Goal: Task Accomplishment & Management: Complete application form

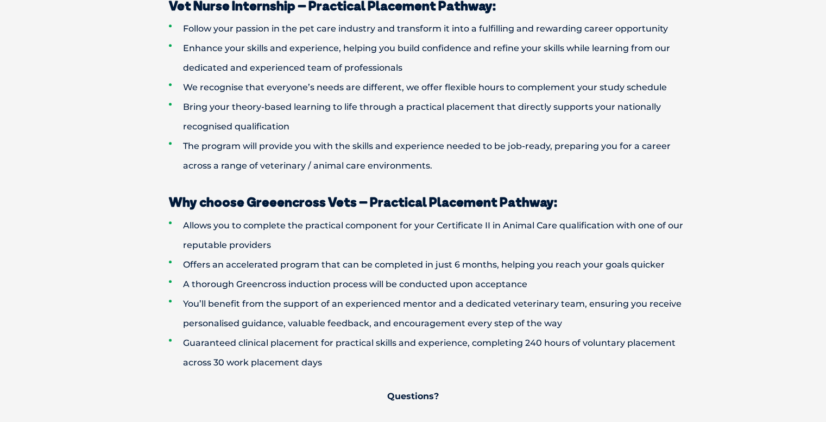
scroll to position [806, 0]
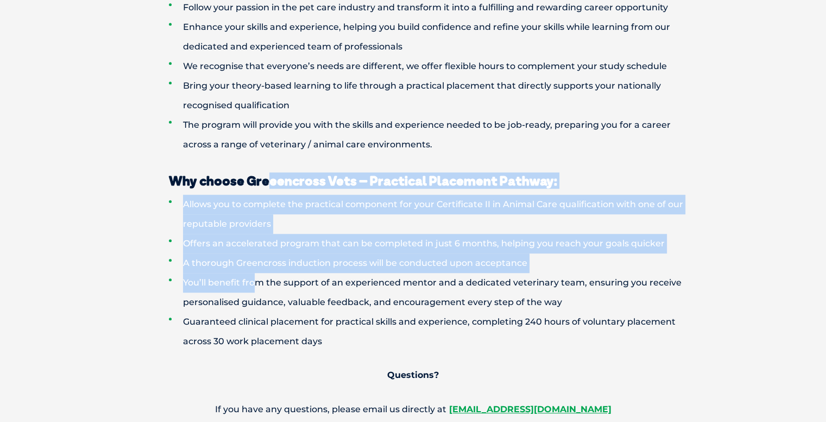
drag, startPoint x: 270, startPoint y: 183, endPoint x: 253, endPoint y: 290, distance: 108.3
click at [253, 290] on div "Why choose Greeencross Vets – Practical Placement Pathway: Allows you to comple…" at bounding box center [413, 286] width 587 height 264
click at [253, 290] on li "You’ll benefit from the support of an experienced mentor and a dedicated veteri…" at bounding box center [432, 292] width 527 height 39
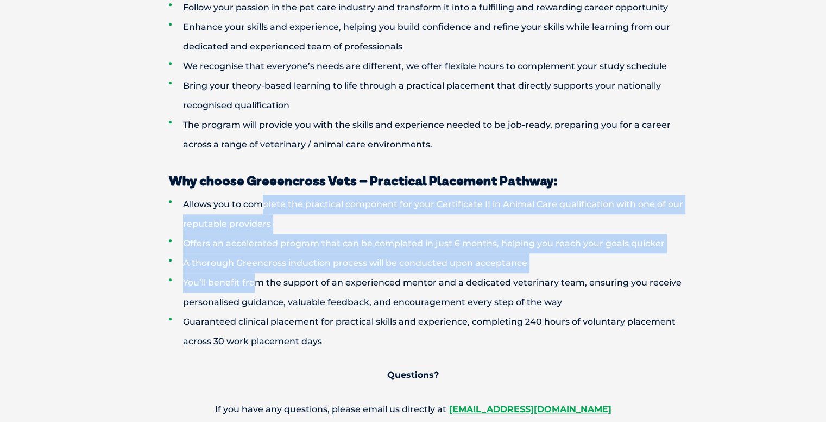
drag, startPoint x: 253, startPoint y: 290, endPoint x: 259, endPoint y: 204, distance: 86.0
click at [259, 204] on ul "Allows you to complete the practical component for your Certificate II in Anima…" at bounding box center [413, 273] width 565 height 156
click at [259, 204] on li "Allows you to complete the practical component for your Certificate II in Anima…" at bounding box center [432, 214] width 527 height 39
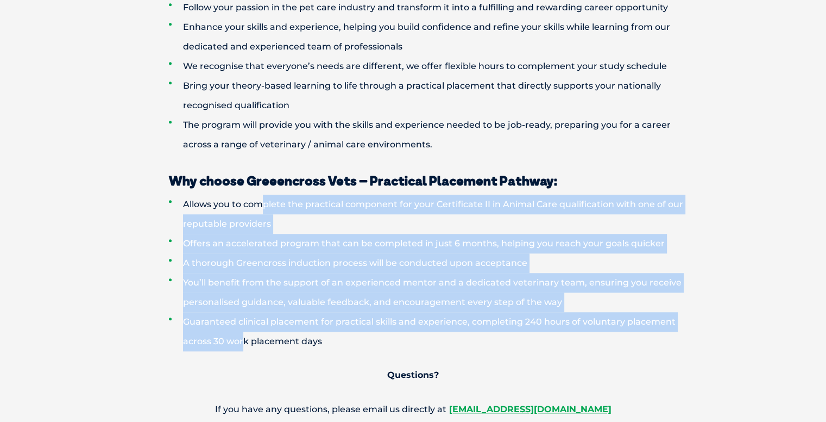
drag, startPoint x: 259, startPoint y: 204, endPoint x: 245, endPoint y: 340, distance: 136.5
click at [245, 340] on ul "Allows you to complete the practical component for your Certificate II in Anima…" at bounding box center [413, 273] width 565 height 156
click at [245, 340] on li "Guaranteed clinical placement for practical skills and experience, completing 2…" at bounding box center [432, 331] width 527 height 39
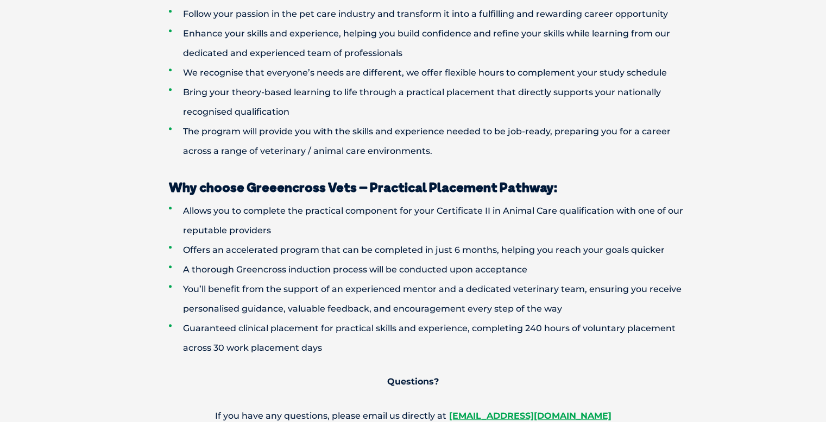
scroll to position [785, 0]
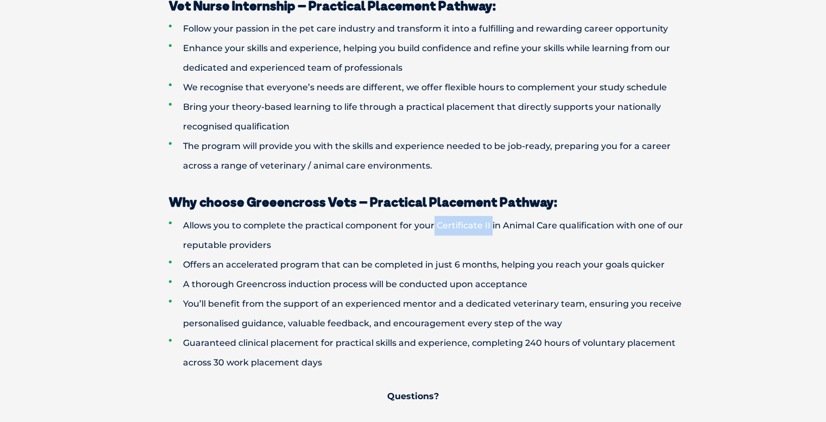
drag, startPoint x: 433, startPoint y: 222, endPoint x: 491, endPoint y: 227, distance: 58.3
click at [491, 227] on li "Allows you to complete the practical component for your Certificate II in Anima…" at bounding box center [432, 235] width 527 height 39
drag, startPoint x: 436, startPoint y: 227, endPoint x: 560, endPoint y: 224, distance: 123.9
click at [560, 224] on li "Allows you to complete the practical component for your Certificate II in Anima…" at bounding box center [432, 235] width 527 height 39
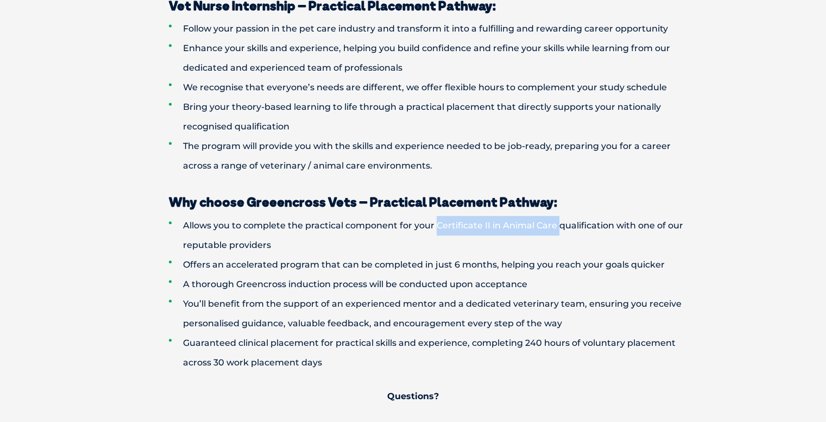
copy li "Certificate II in Animal Care"
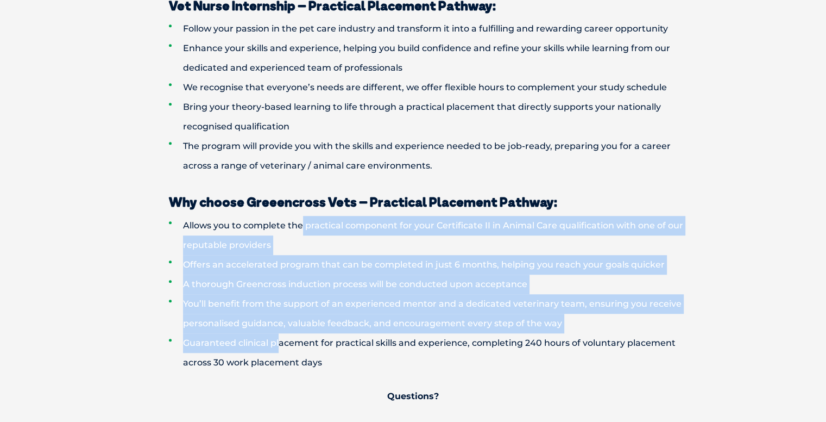
drag, startPoint x: 302, startPoint y: 217, endPoint x: 278, endPoint y: 350, distance: 135.3
click at [278, 350] on ul "Allows you to complete the practical component for your Certificate II in Anima…" at bounding box center [413, 294] width 565 height 156
click at [278, 350] on li "Guaranteed clinical placement for practical skills and experience, completing 2…" at bounding box center [432, 352] width 527 height 39
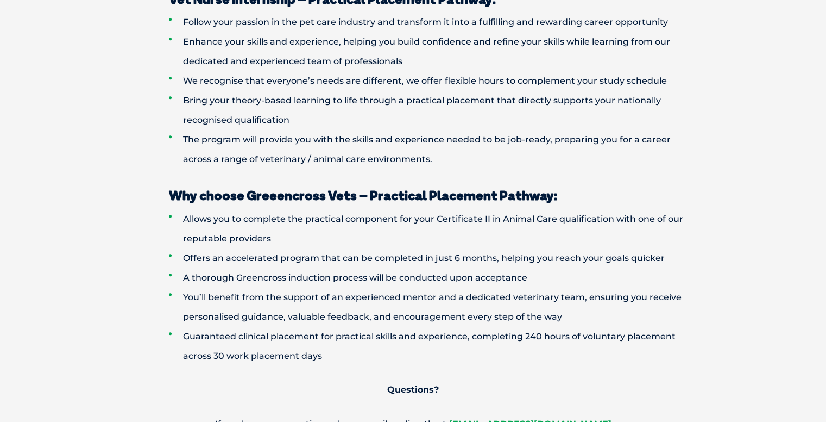
scroll to position [791, 0]
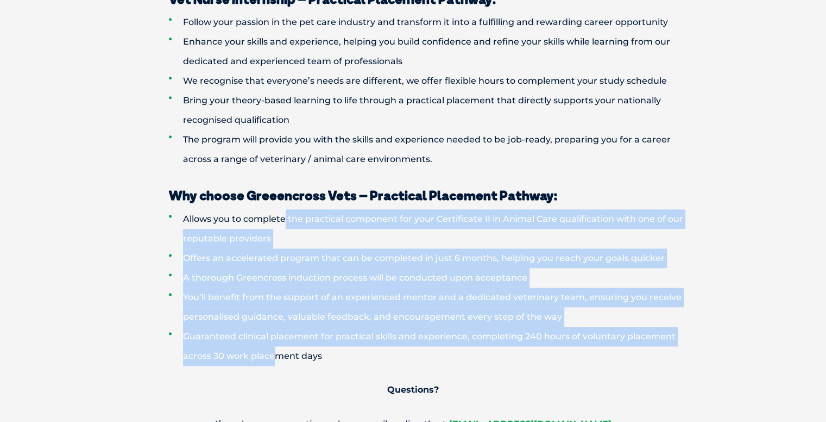
drag, startPoint x: 278, startPoint y: 350, endPoint x: 284, endPoint y: 216, distance: 134.9
click at [284, 216] on ul "Allows you to complete the practical component for your Certificate II in Anima…" at bounding box center [413, 287] width 565 height 156
click at [284, 216] on li "Allows you to complete the practical component for your Certificate II in Anima…" at bounding box center [432, 228] width 527 height 39
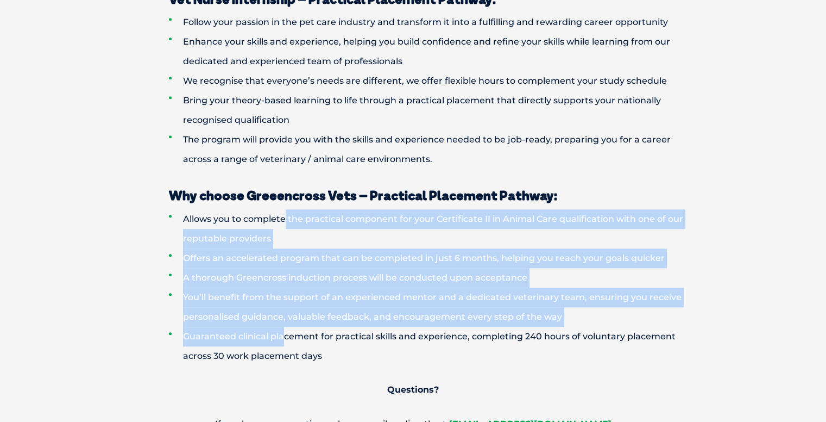
drag, startPoint x: 284, startPoint y: 216, endPoint x: 280, endPoint y: 344, distance: 128.8
click at [280, 344] on ul "Allows you to complete the practical component for your Certificate II in Anima…" at bounding box center [413, 287] width 565 height 156
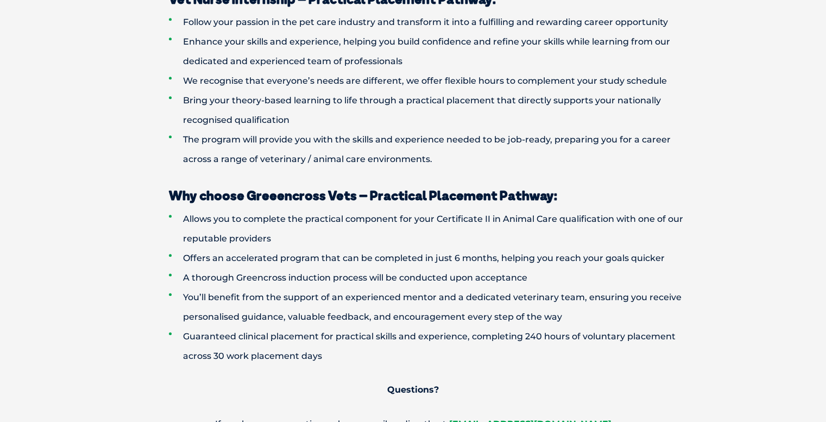
click at [139, 173] on div at bounding box center [413, 179] width 565 height 20
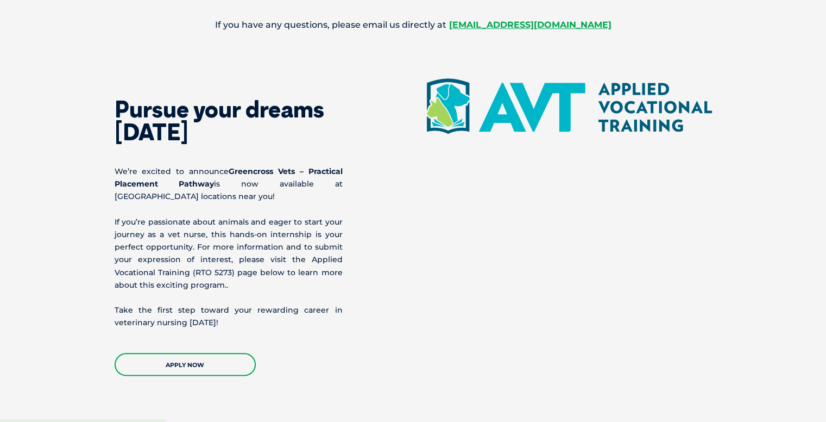
scroll to position [1190, 0]
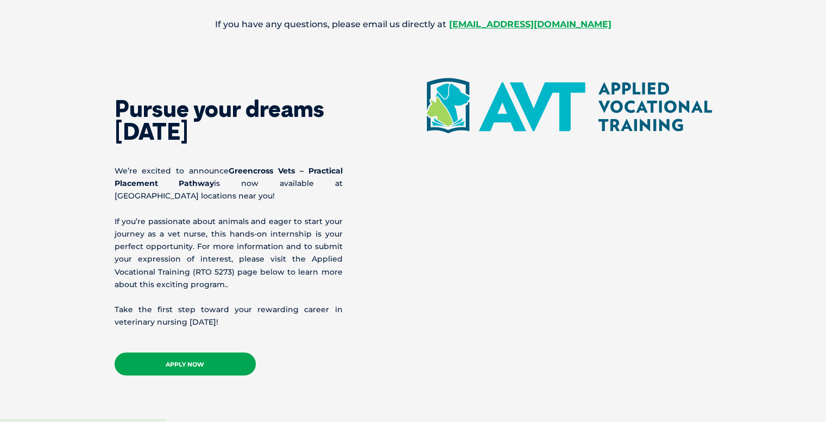
click at [206, 362] on link "APPLY NOW" at bounding box center [185, 363] width 141 height 23
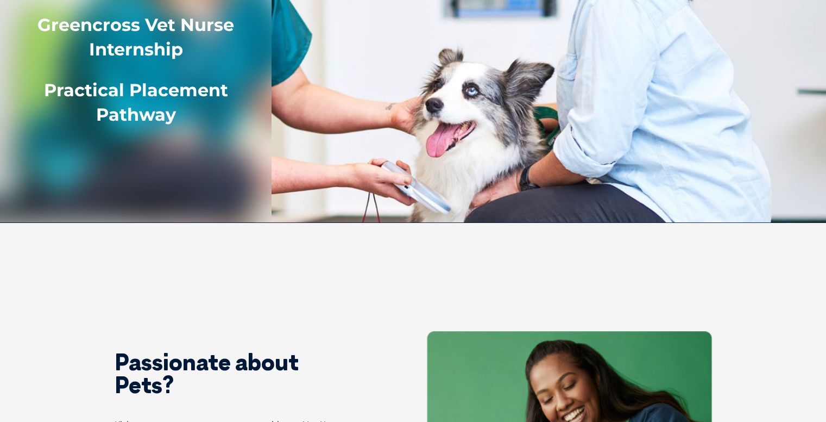
scroll to position [0, 0]
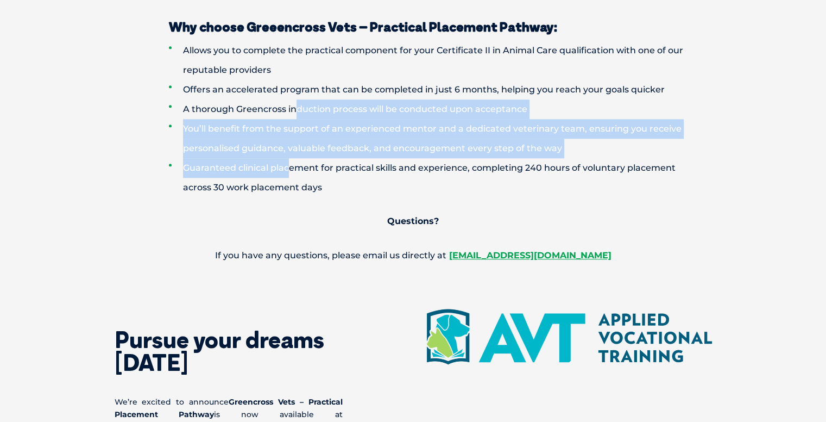
drag, startPoint x: 294, startPoint y: 101, endPoint x: 289, endPoint y: 170, distance: 68.7
click at [289, 170] on ul "Allows you to complete the practical component for your Certificate II in Anima…" at bounding box center [413, 119] width 565 height 156
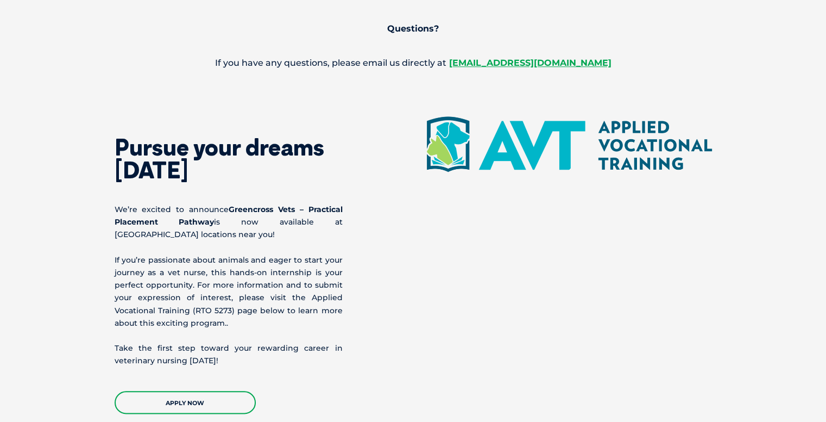
scroll to position [903, 0]
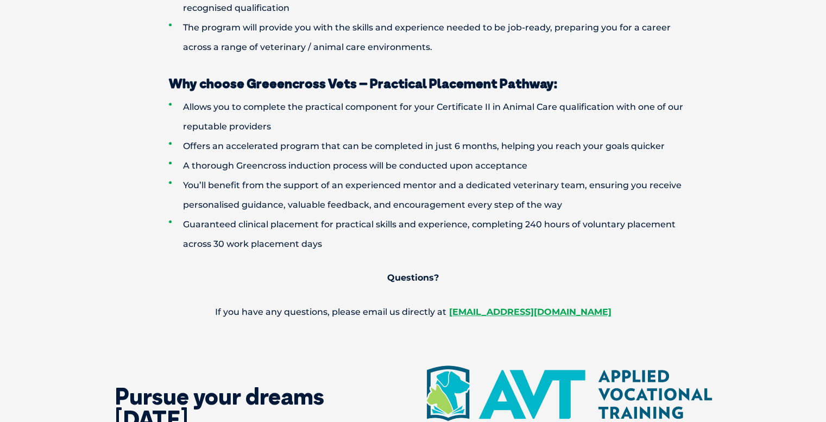
click at [289, 170] on li "A thorough Greencross induction process will be conducted upon acceptance" at bounding box center [432, 166] width 527 height 20
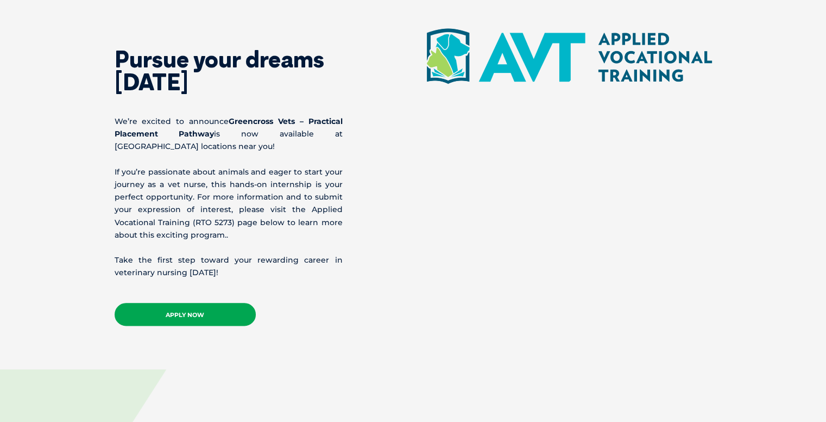
click at [202, 307] on link "APPLY NOW" at bounding box center [185, 314] width 141 height 23
